Goal: Task Accomplishment & Management: Use online tool/utility

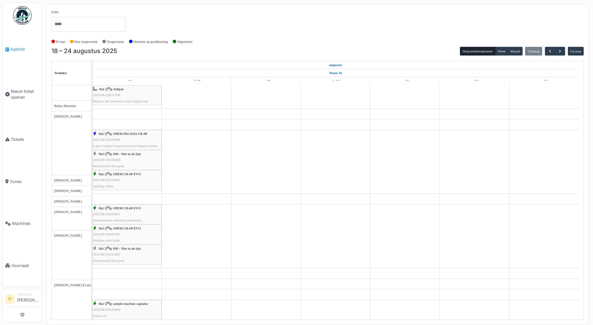
scroll to position [93, 0]
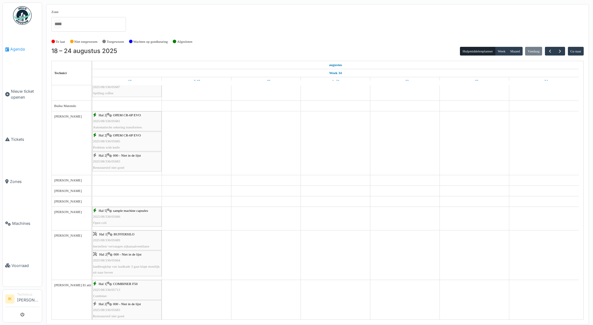
click at [17, 49] on span "Agenda" at bounding box center [24, 49] width 29 height 6
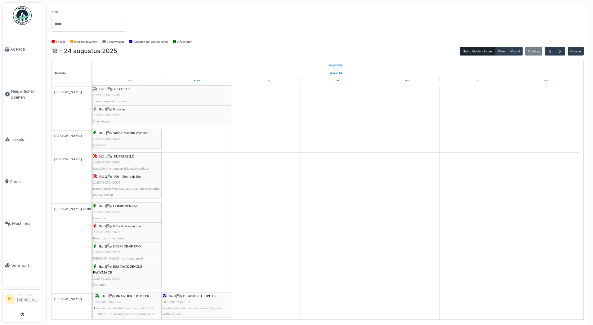
scroll to position [217, 0]
click at [128, 97] on div "Hal 1 | PEGASO 2 2025/08/336/05718 alarm temperatuur pakje" at bounding box center [161, 95] width 137 height 18
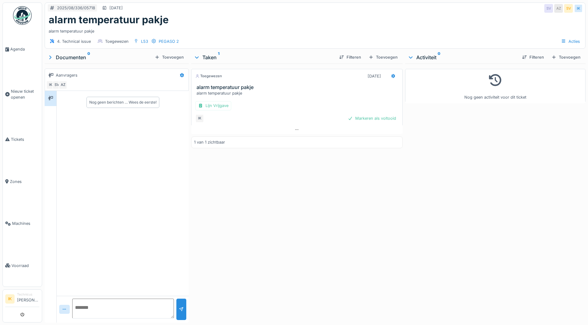
click at [360, 118] on div "Markeren als voltooid" at bounding box center [371, 118] width 53 height 8
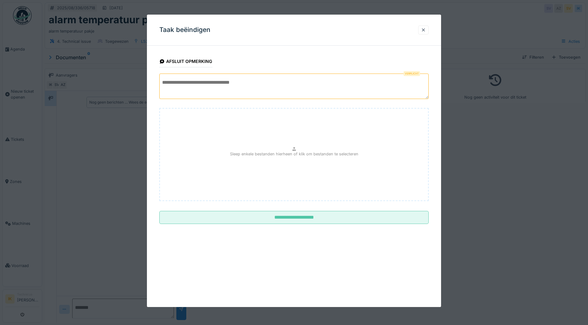
click at [180, 85] on textarea at bounding box center [293, 85] width 269 height 25
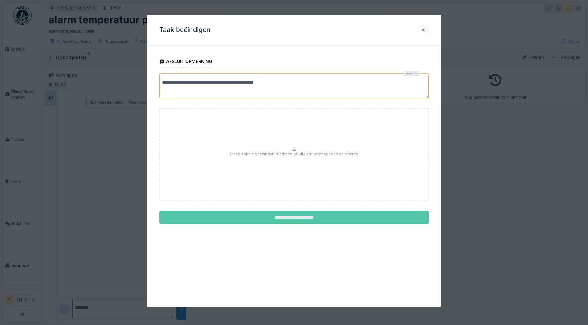
type textarea "**********"
click at [291, 220] on input "**********" at bounding box center [293, 217] width 269 height 13
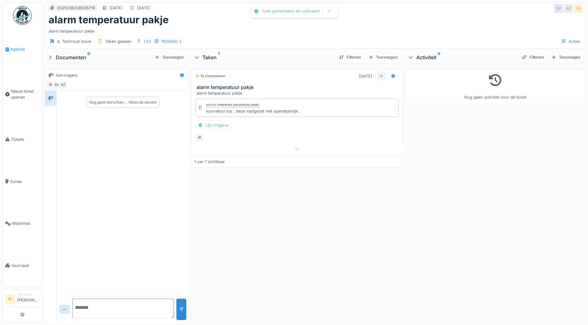
click at [12, 51] on span "Agenda" at bounding box center [24, 49] width 29 height 6
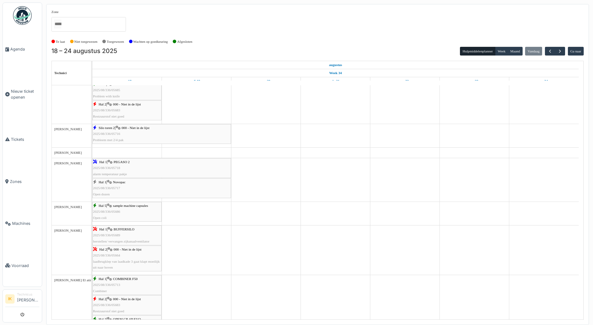
scroll to position [155, 0]
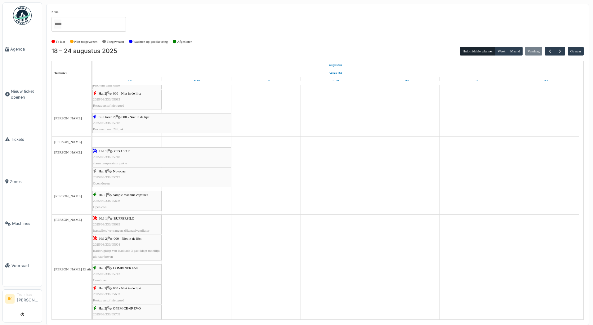
click at [109, 178] on span "2025/08/336/05717" at bounding box center [106, 177] width 27 height 4
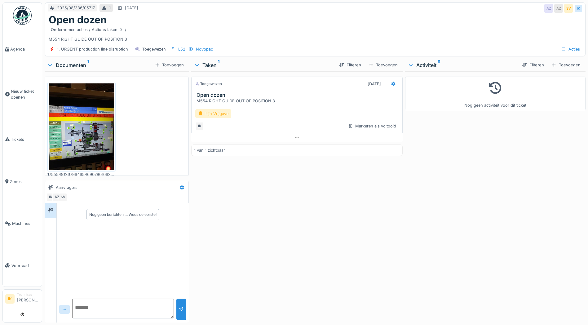
click at [216, 112] on div "Lijn Vrijgave" at bounding box center [213, 113] width 36 height 9
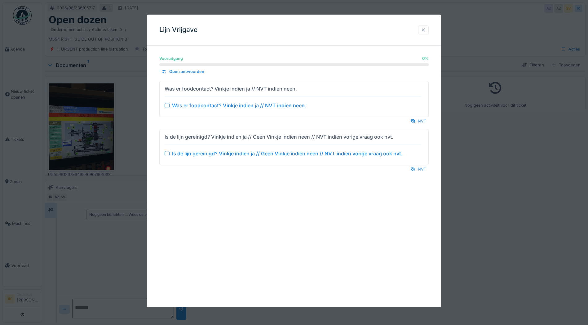
click at [167, 105] on div at bounding box center [167, 105] width 5 height 5
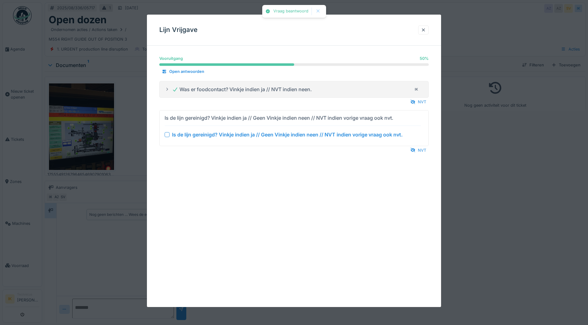
click at [167, 134] on div at bounding box center [167, 134] width 5 height 5
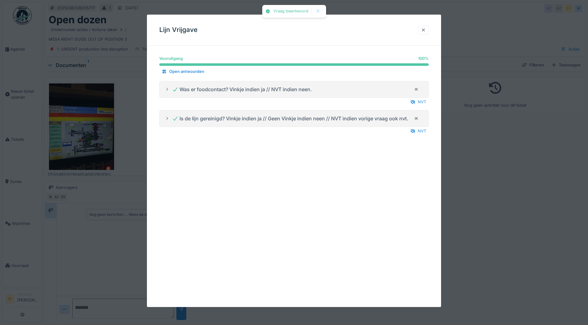
click at [425, 30] on div at bounding box center [423, 30] width 5 height 6
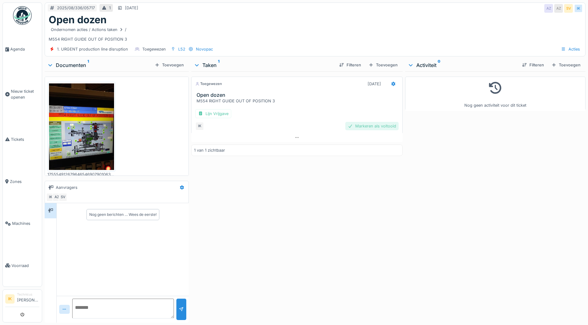
click at [354, 124] on div "Markeren als voltooid" at bounding box center [371, 126] width 53 height 8
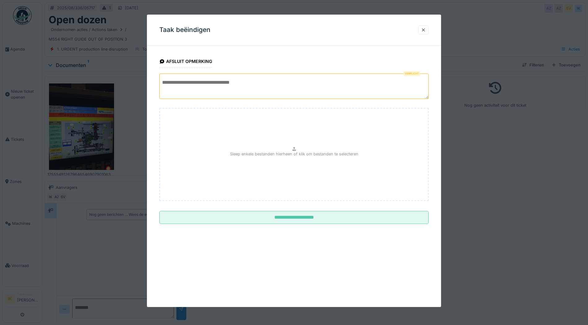
click at [196, 82] on textarea at bounding box center [293, 85] width 269 height 25
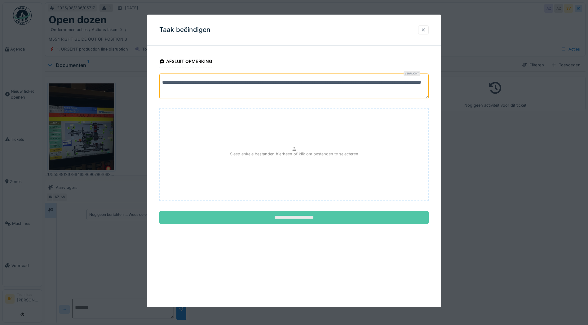
type textarea "**********"
click at [296, 218] on input "**********" at bounding box center [293, 217] width 269 height 13
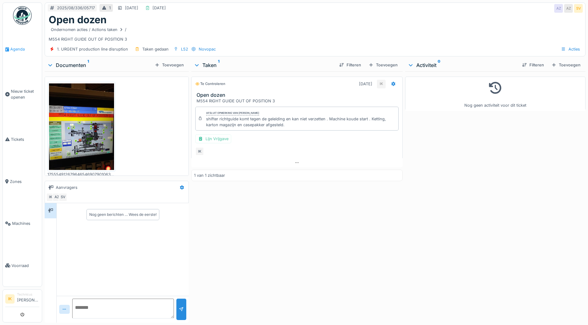
click at [16, 49] on span "Agenda" at bounding box center [24, 49] width 29 height 6
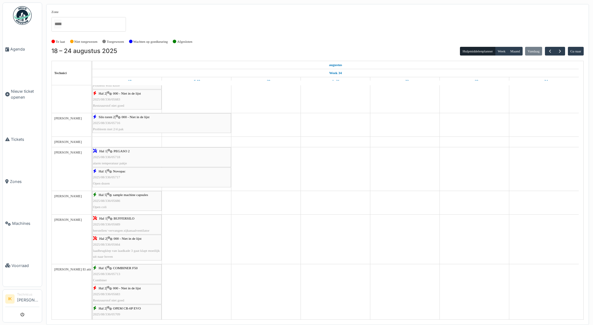
click at [110, 122] on span "2025/08/336/05716" at bounding box center [106, 123] width 27 height 4
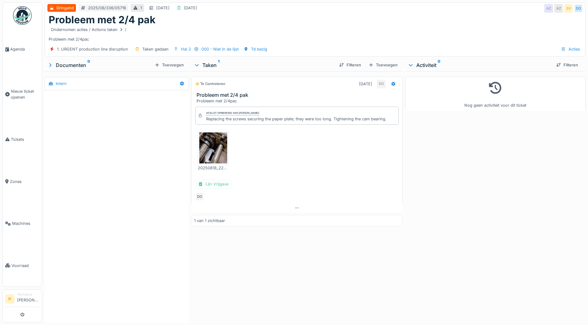
click at [207, 148] on img at bounding box center [213, 147] width 28 height 31
click at [18, 49] on span "Agenda" at bounding box center [24, 49] width 29 height 6
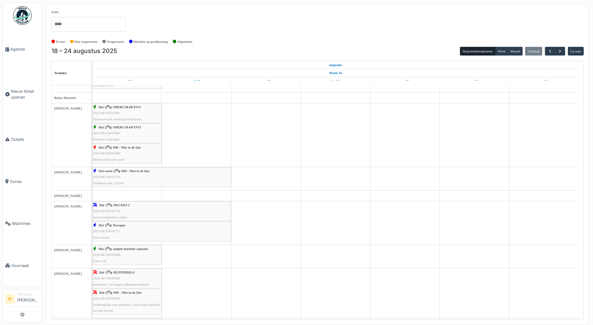
scroll to position [124, 0]
